Goal: Information Seeking & Learning: Learn about a topic

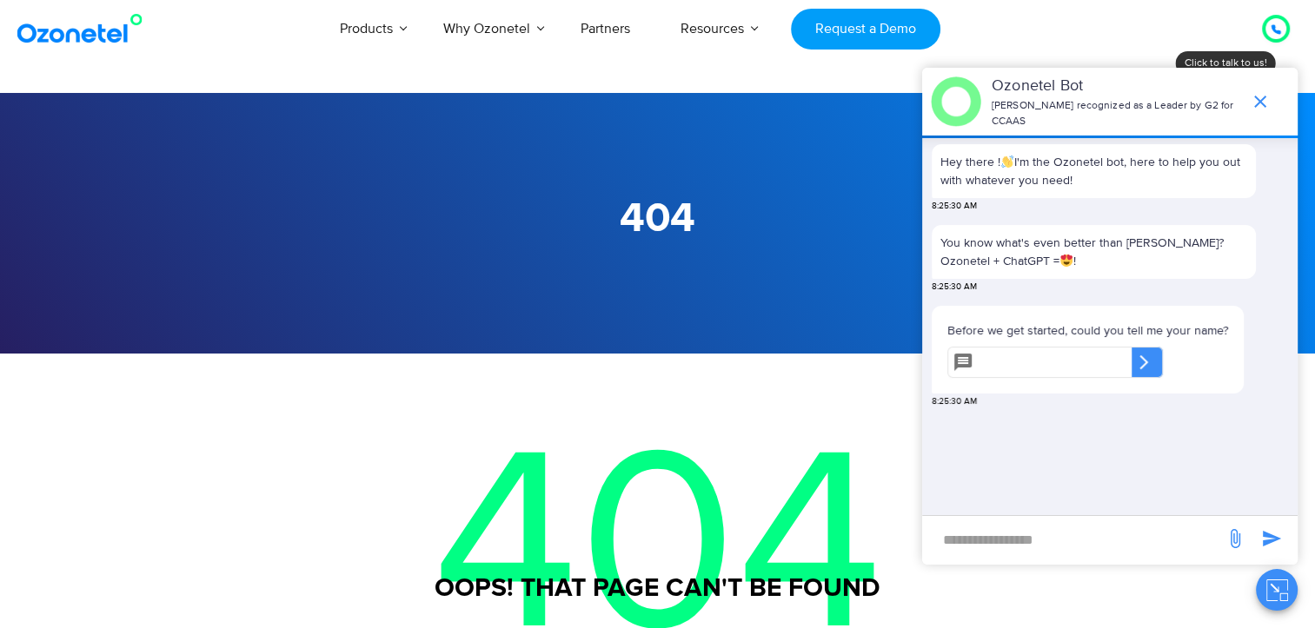
click at [1043, 349] on input "text" at bounding box center [1055, 362] width 151 height 31
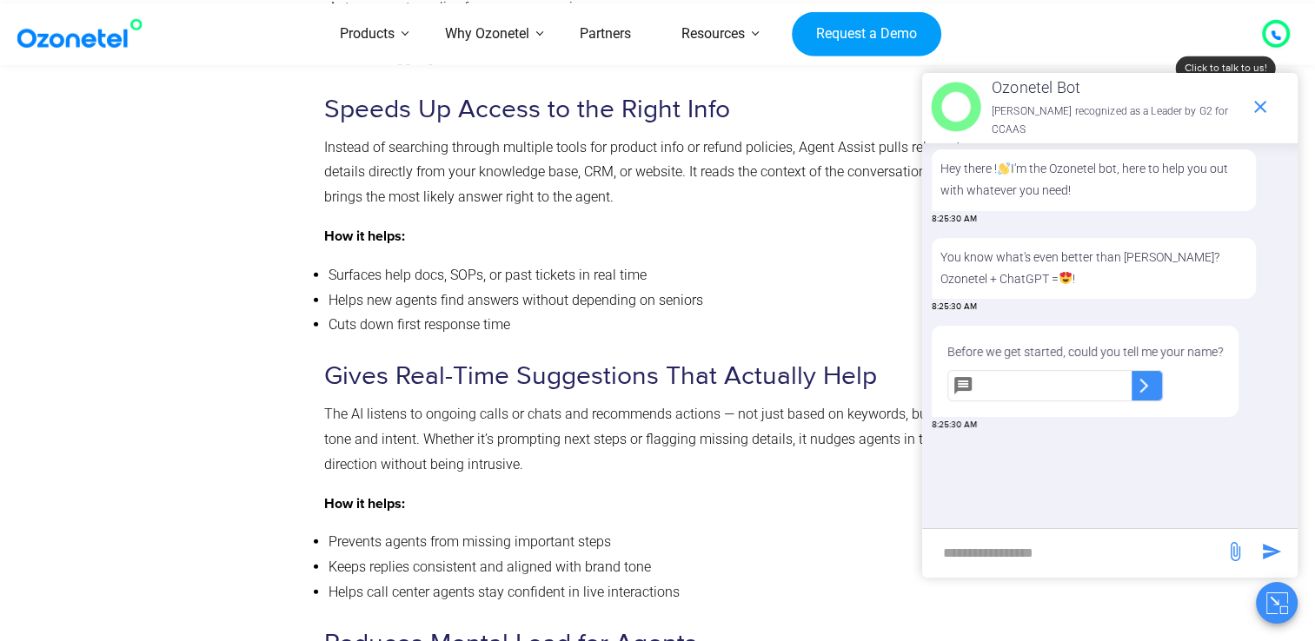
scroll to position [4271, 0]
